Goal: Information Seeking & Learning: Learn about a topic

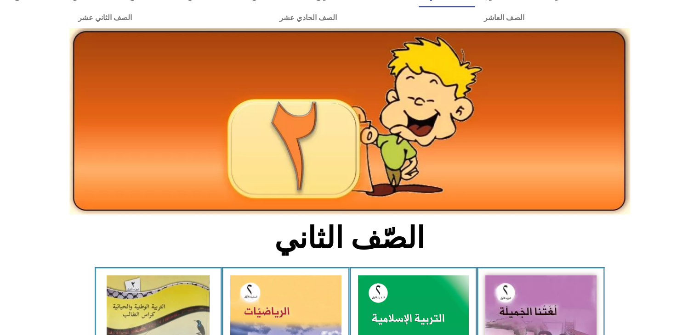
scroll to position [129, 0]
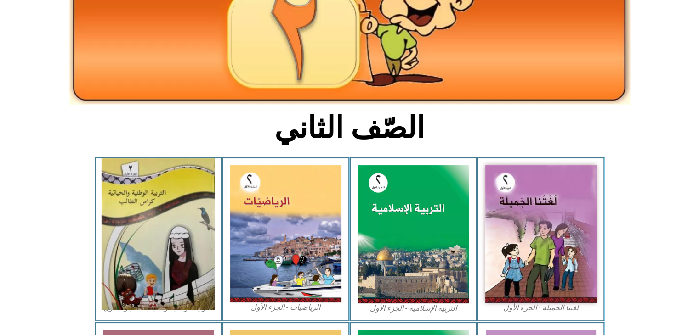
click at [134, 197] on img at bounding box center [158, 235] width 113 height 152
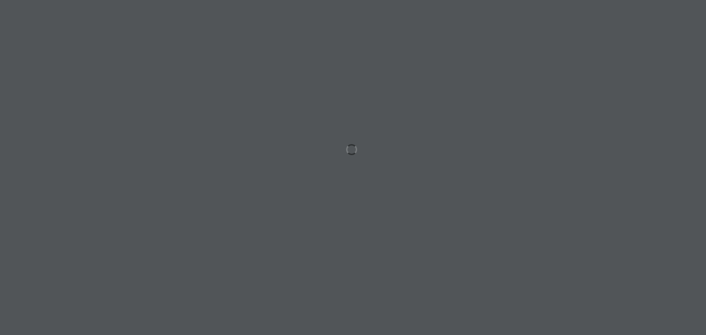
click at [134, 197] on div at bounding box center [353, 167] width 706 height 335
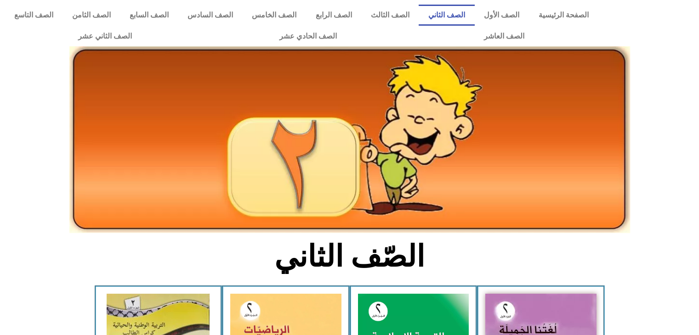
scroll to position [129, 0]
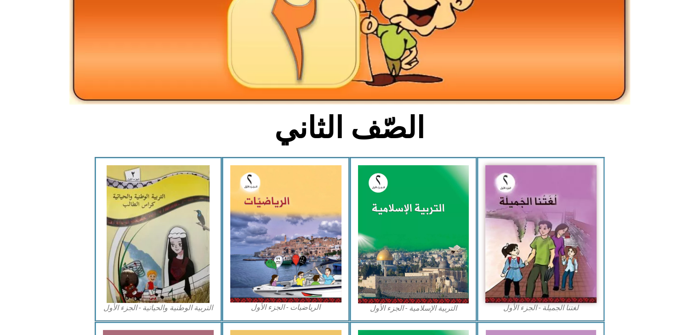
click at [164, 199] on img at bounding box center [158, 234] width 103 height 138
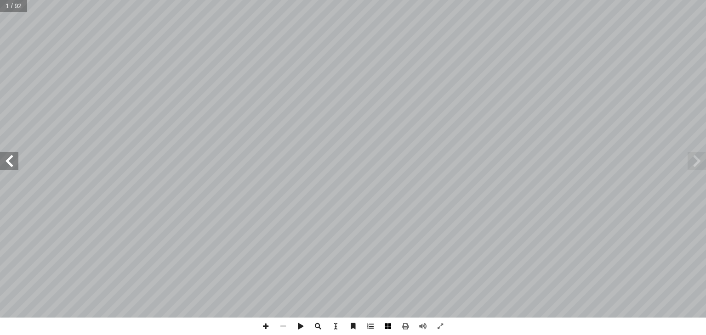
click at [392, 325] on span at bounding box center [387, 326] width 17 height 17
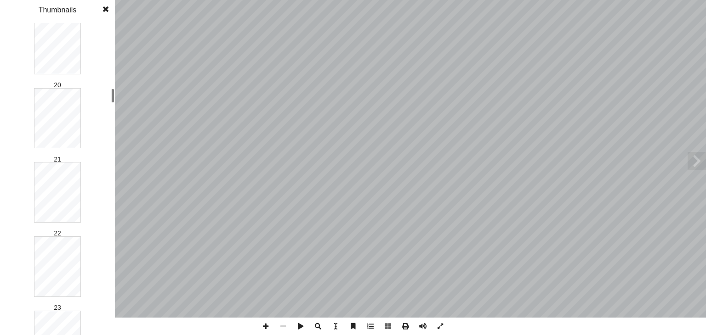
click at [108, 94] on div "1 2 3 4 5 6 7 8 9 10 11 12 13 14 15 16 17 18 19 20 21 22 23 24 25 26 27 28 29 3…" at bounding box center [57, 179] width 115 height 313
